Goal: Find specific page/section

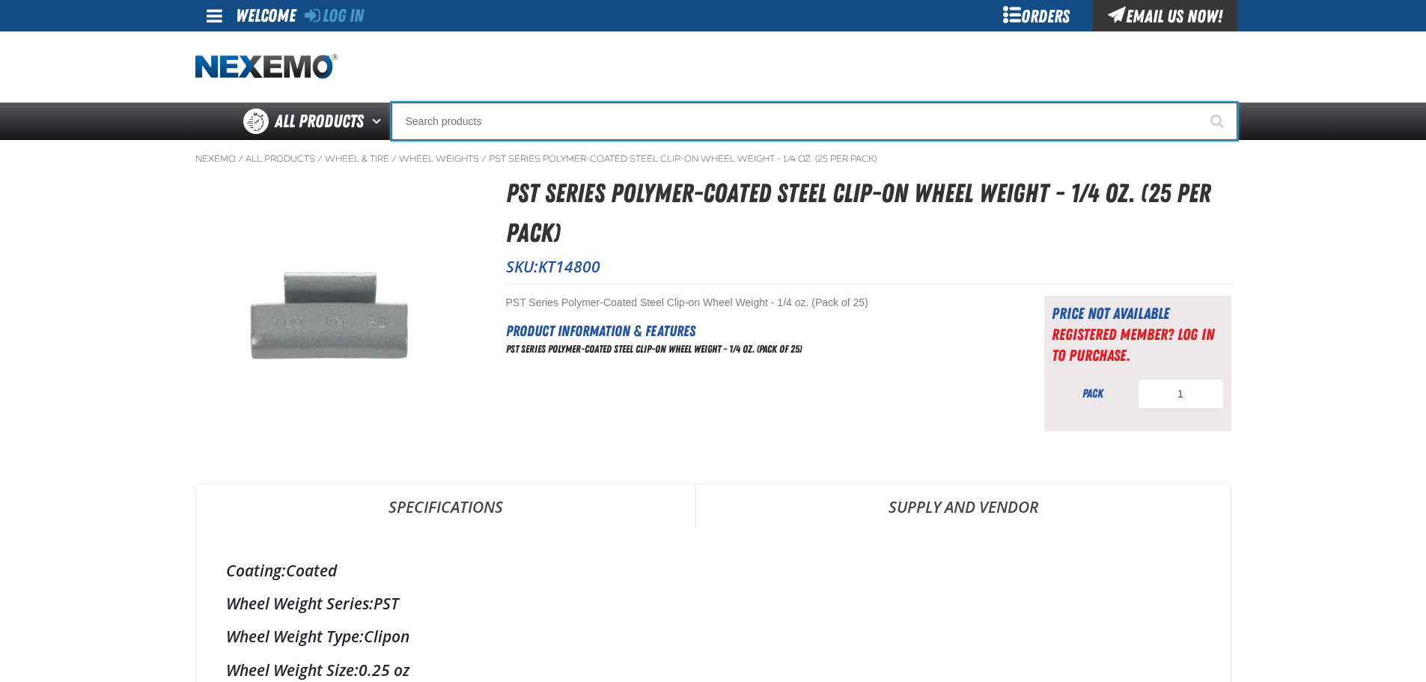
click at [462, 123] on input "Search" at bounding box center [815, 121] width 846 height 37
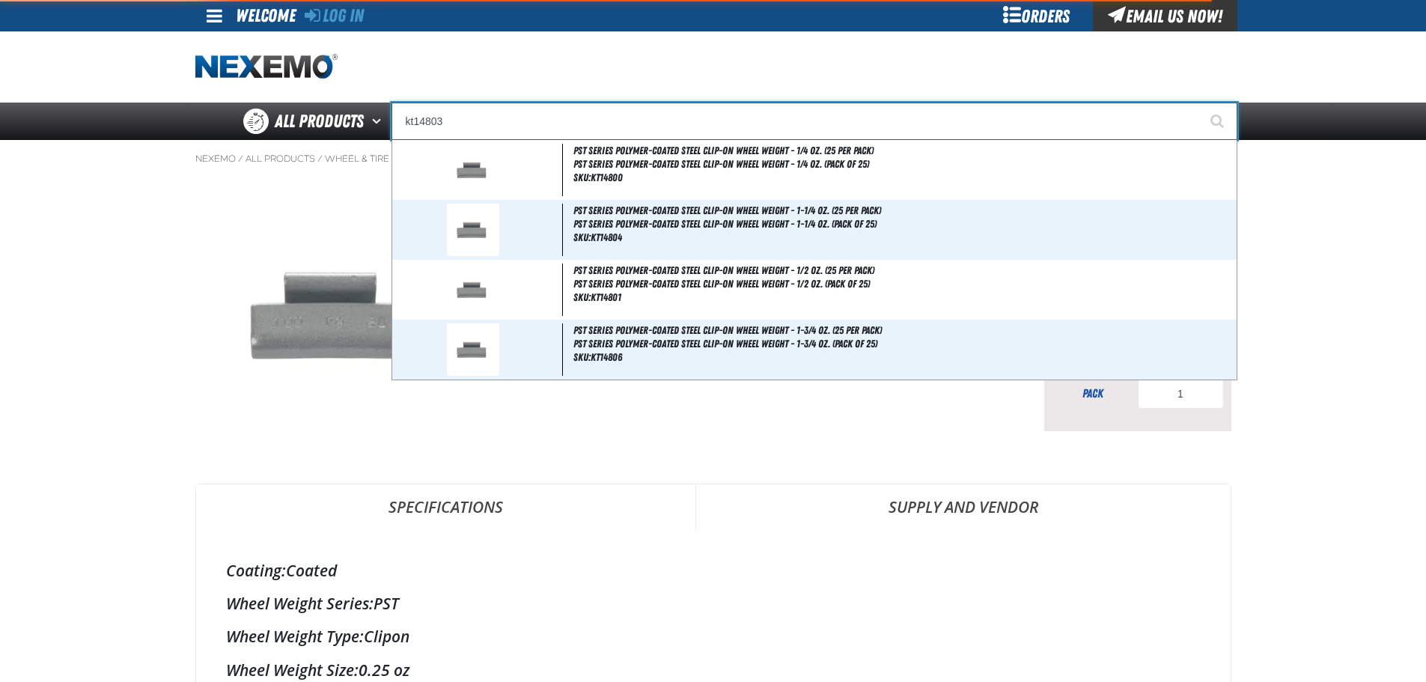
type input "kt14803"
click at [1200, 103] on button "Start Searching" at bounding box center [1218, 121] width 37 height 37
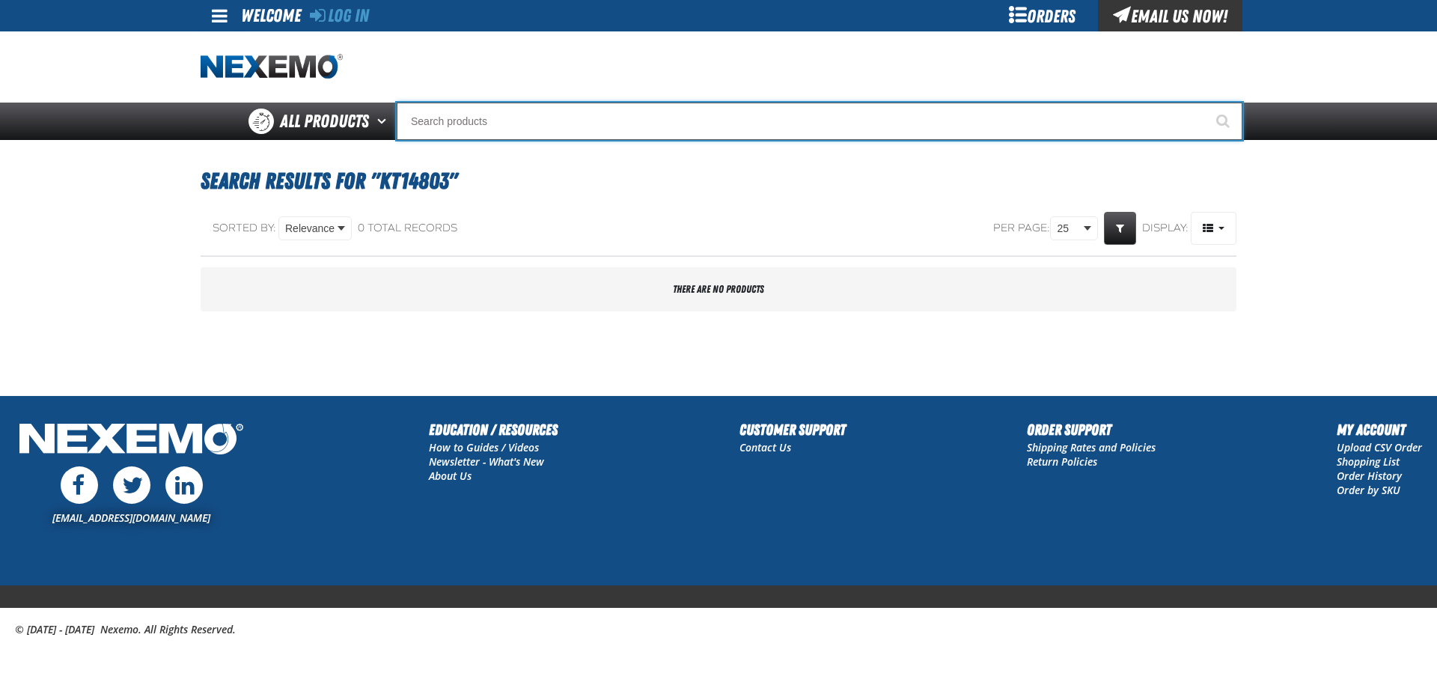
click at [496, 116] on input "Search" at bounding box center [820, 121] width 846 height 37
